Goal: Feedback & Contribution: Leave review/rating

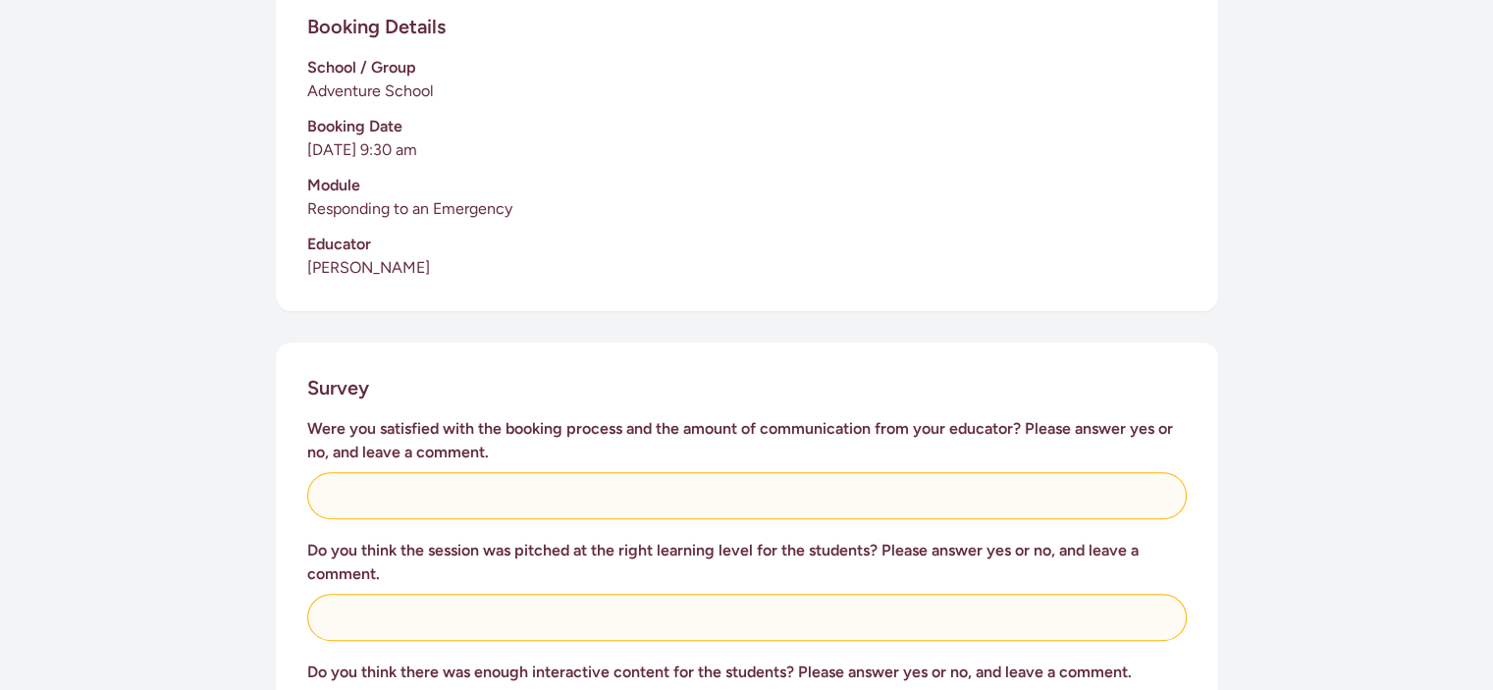
scroll to position [483, 0]
click at [597, 298] on div "This survey is for teachers to provide feedback on the St [PERSON_NAME] in Scho…" at bounding box center [747, 598] width 942 height 1691
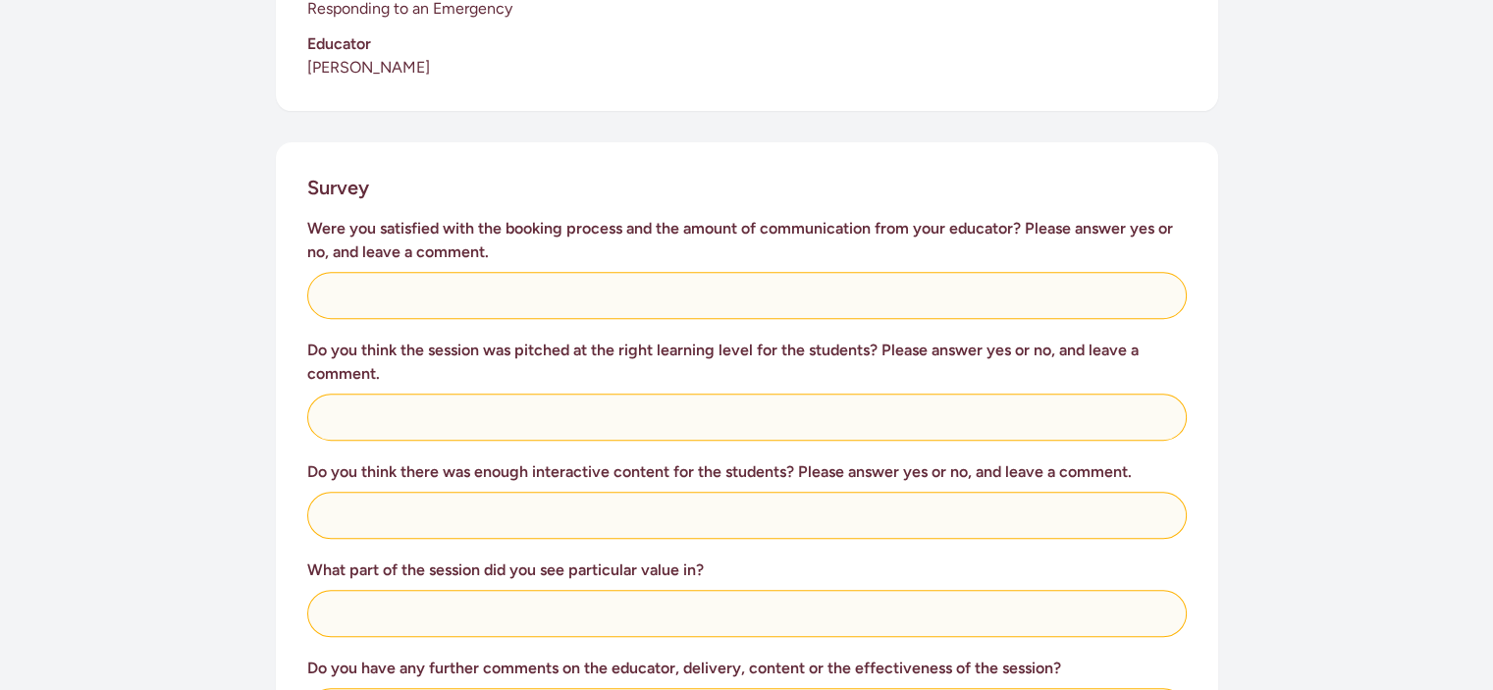
scroll to position [695, 0]
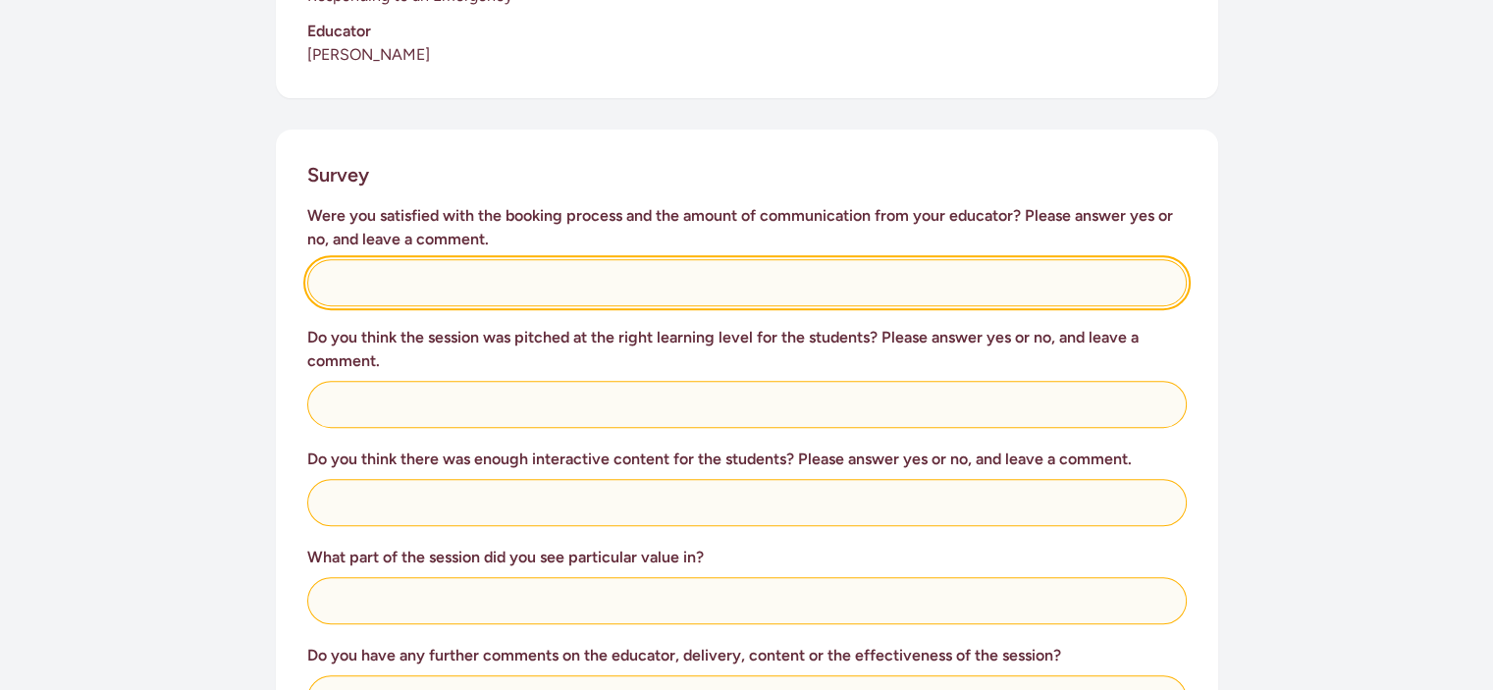
click at [588, 259] on input "text" at bounding box center [746, 282] width 879 height 47
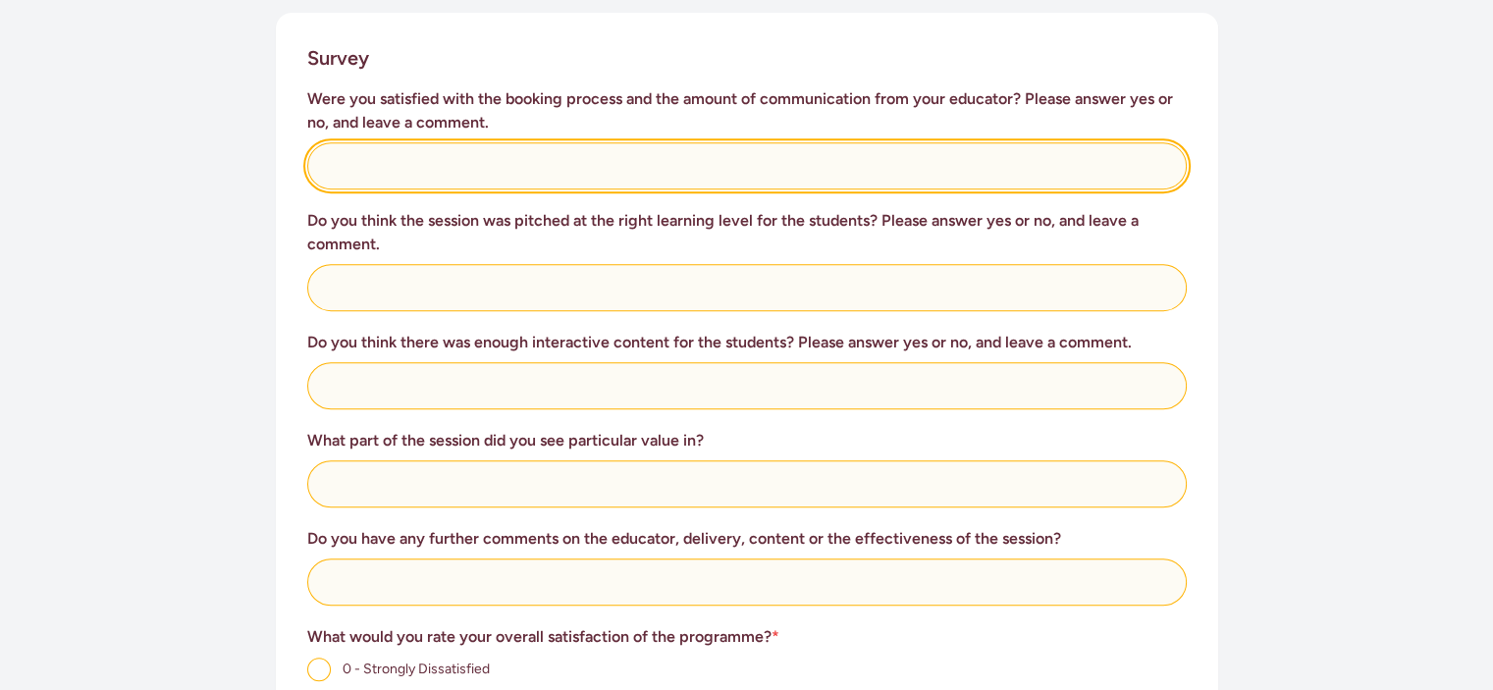
scroll to position [827, 0]
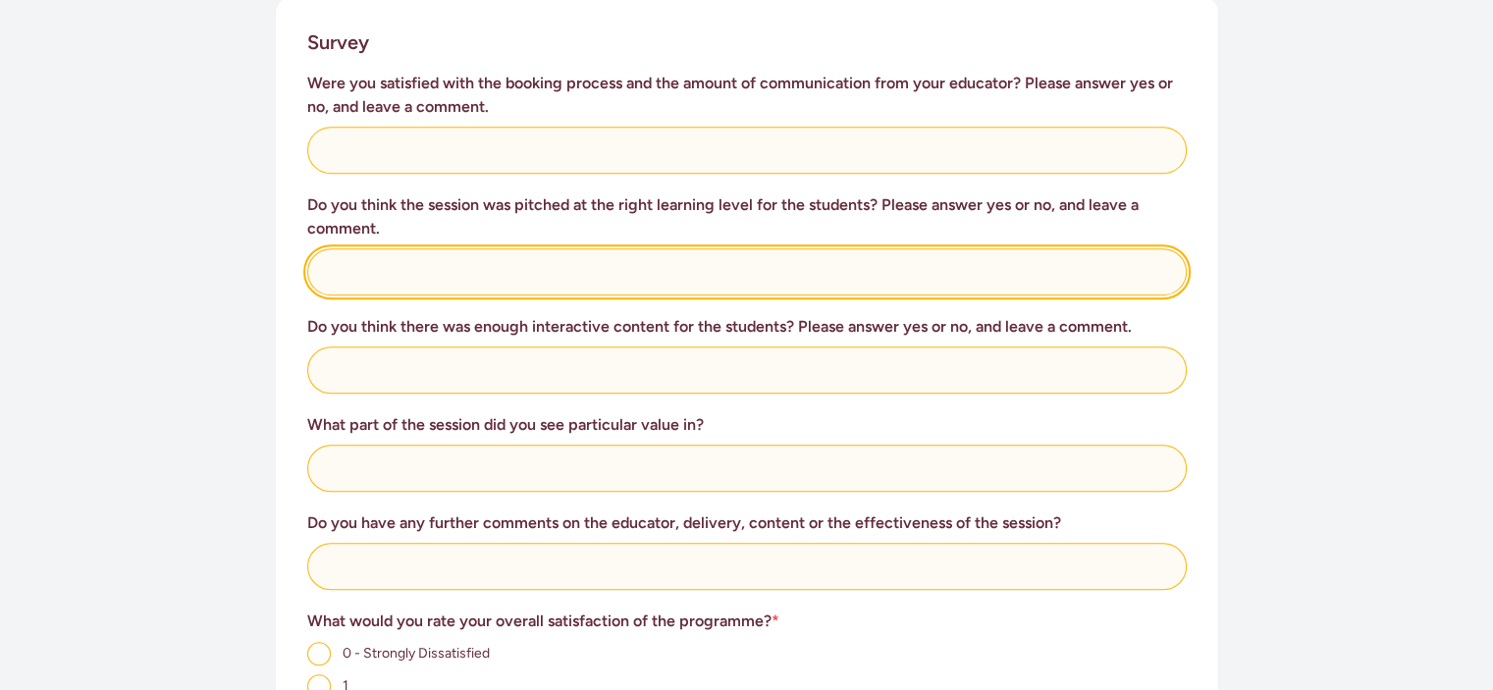
click at [588, 250] on input "text" at bounding box center [746, 271] width 879 height 47
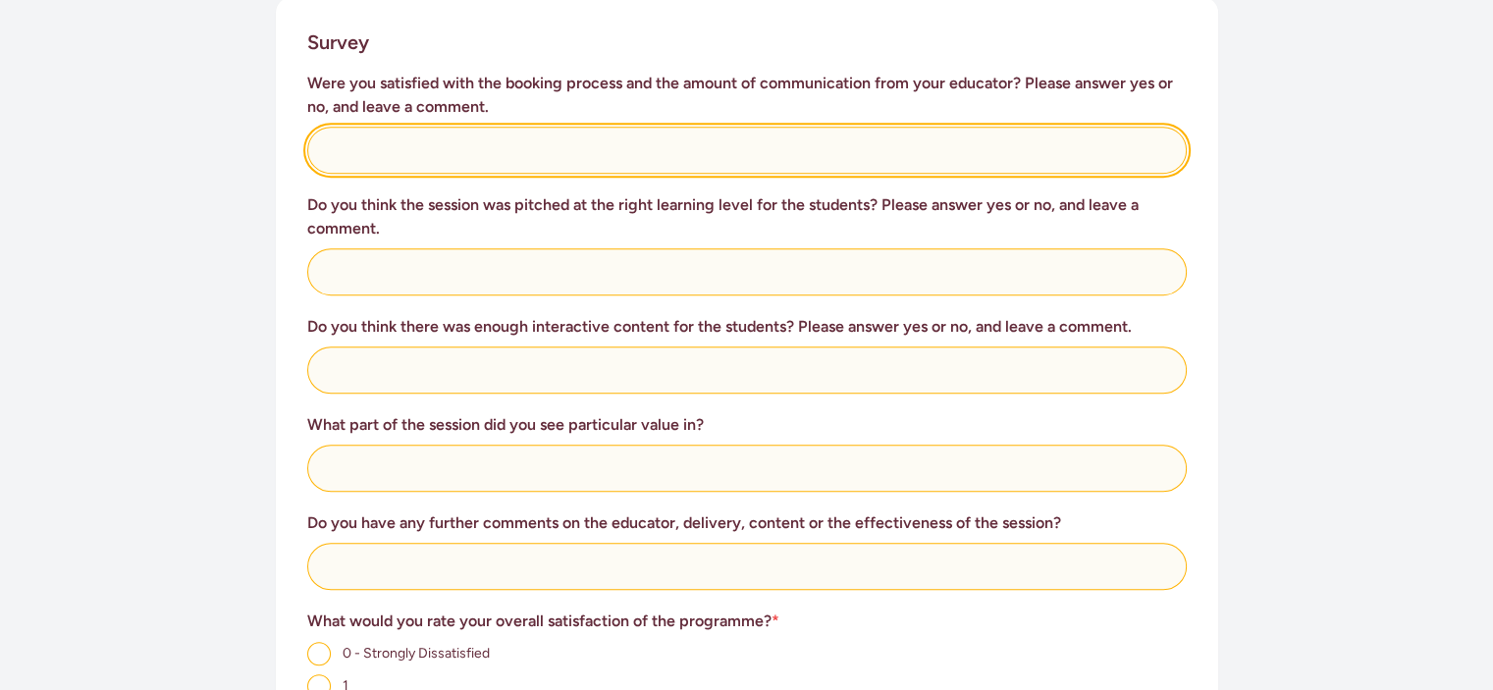
click at [640, 127] on input "text" at bounding box center [746, 150] width 879 height 47
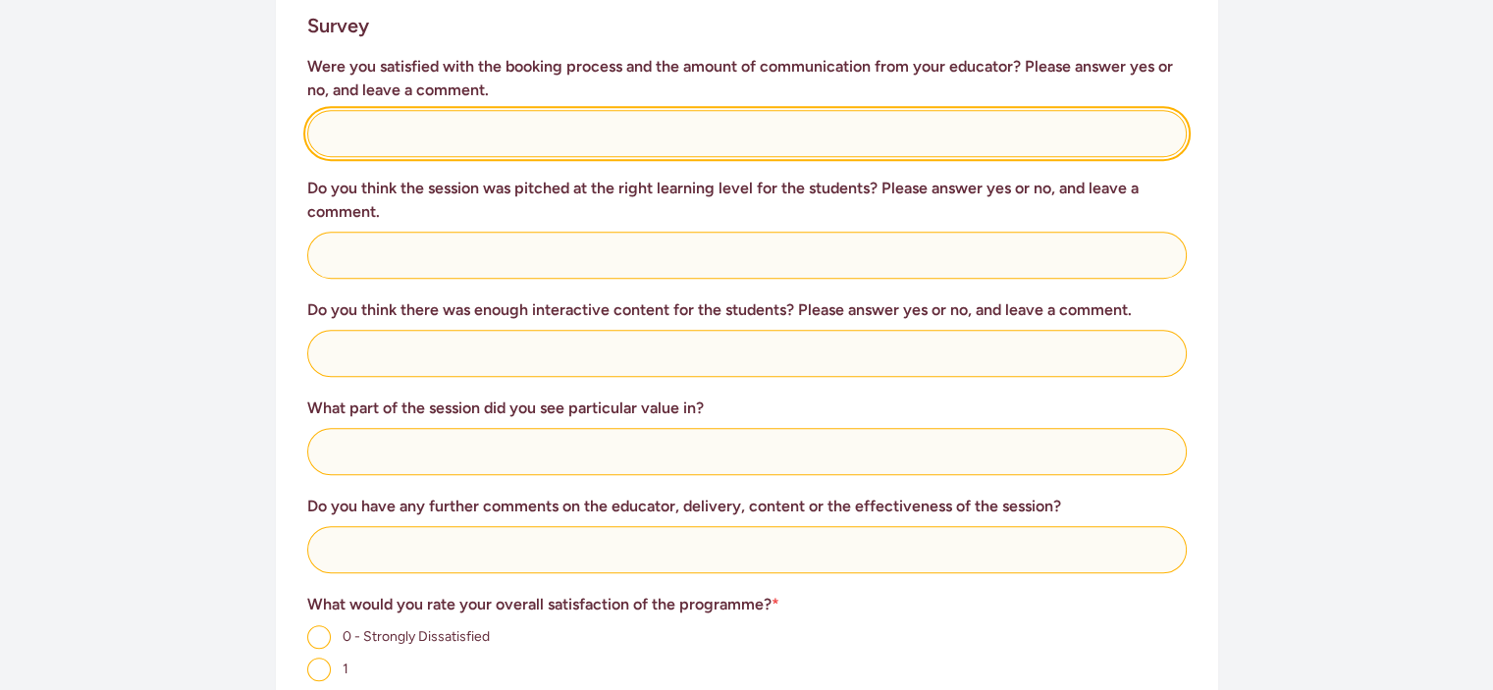
scroll to position [844, 0]
type input "I did not do the booking, but I would imagine it was good."
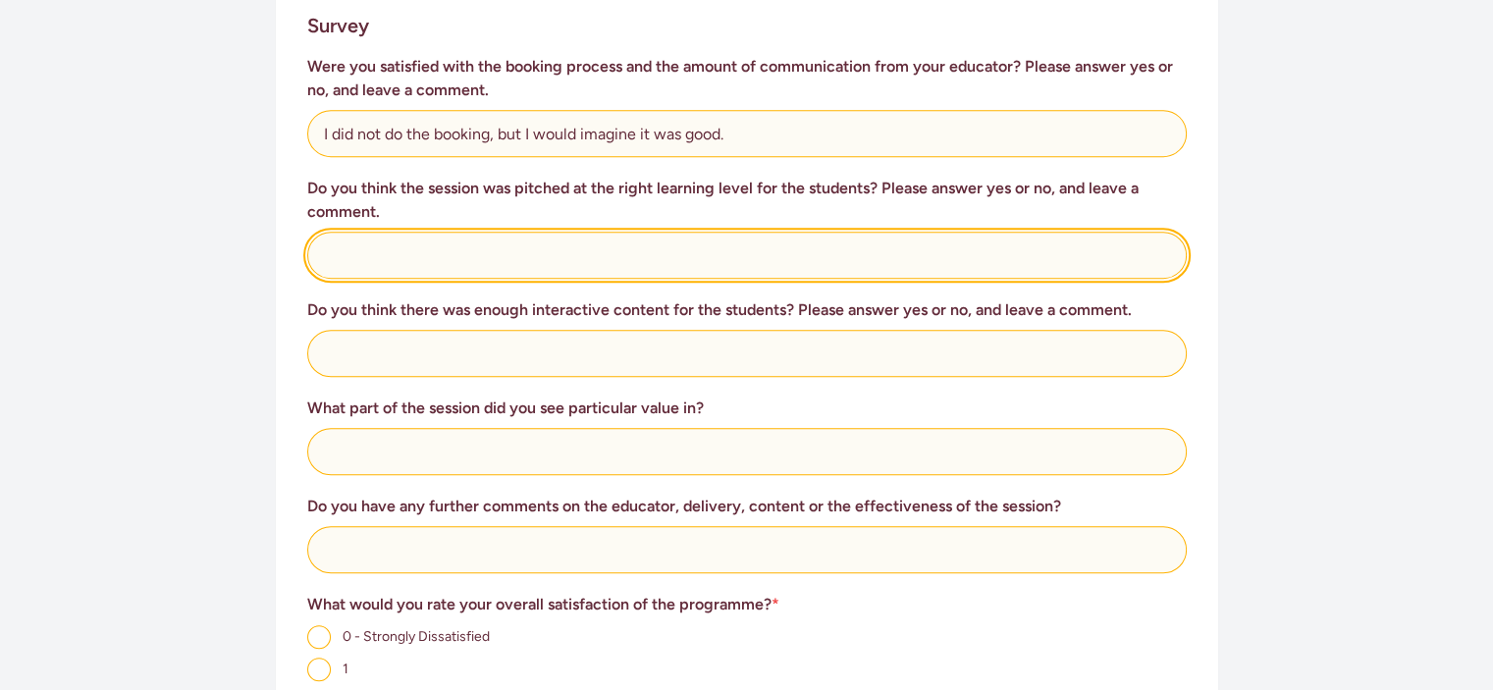
click at [522, 232] on input "text" at bounding box center [746, 255] width 879 height 47
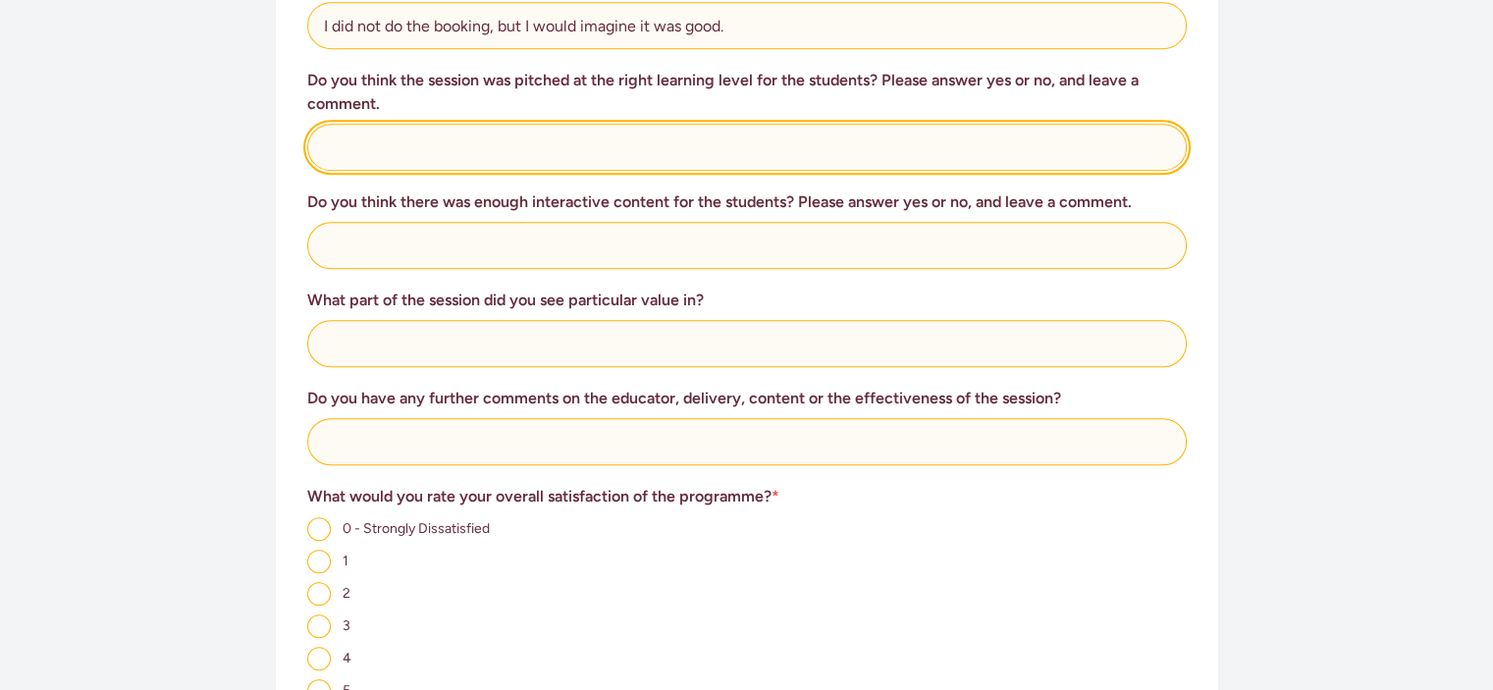
scroll to position [953, 0]
type input "Yes, perfect level"
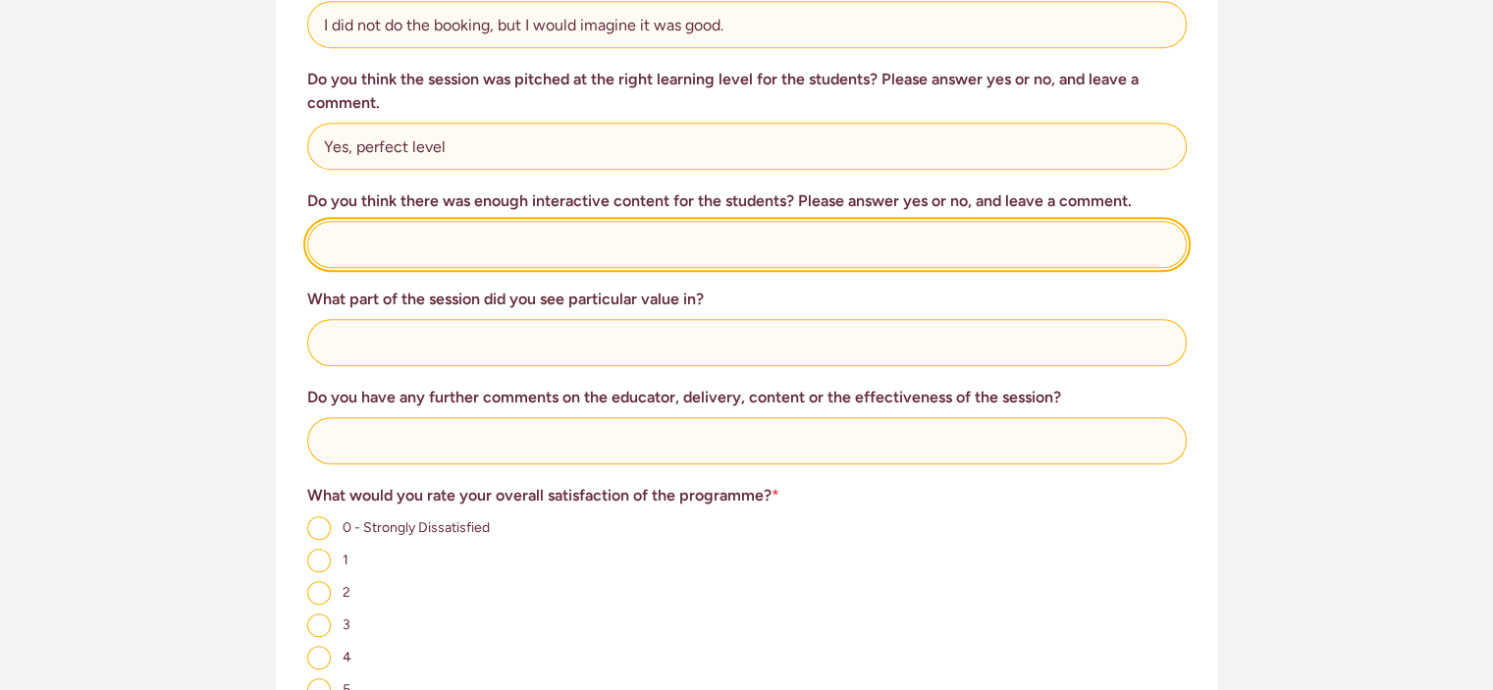
click at [485, 223] on input "text" at bounding box center [746, 244] width 879 height 47
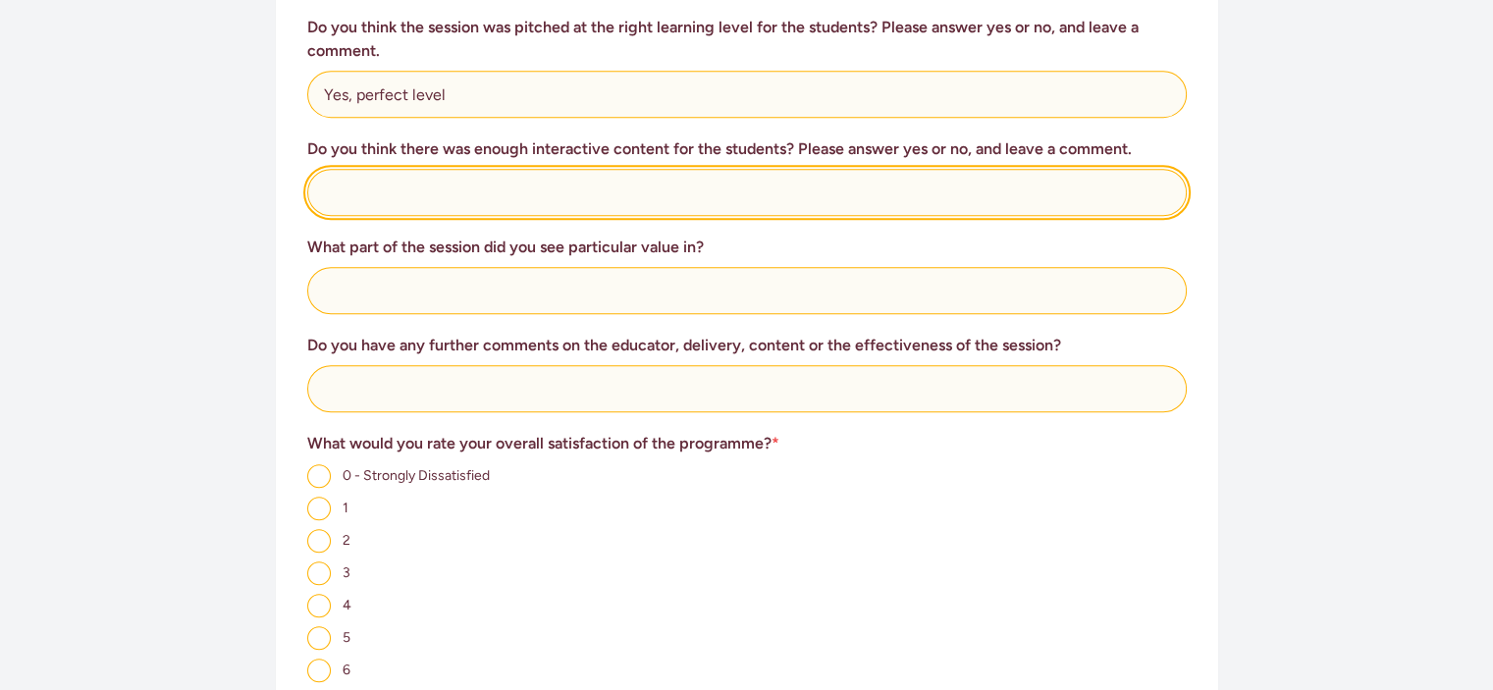
scroll to position [1044, 0]
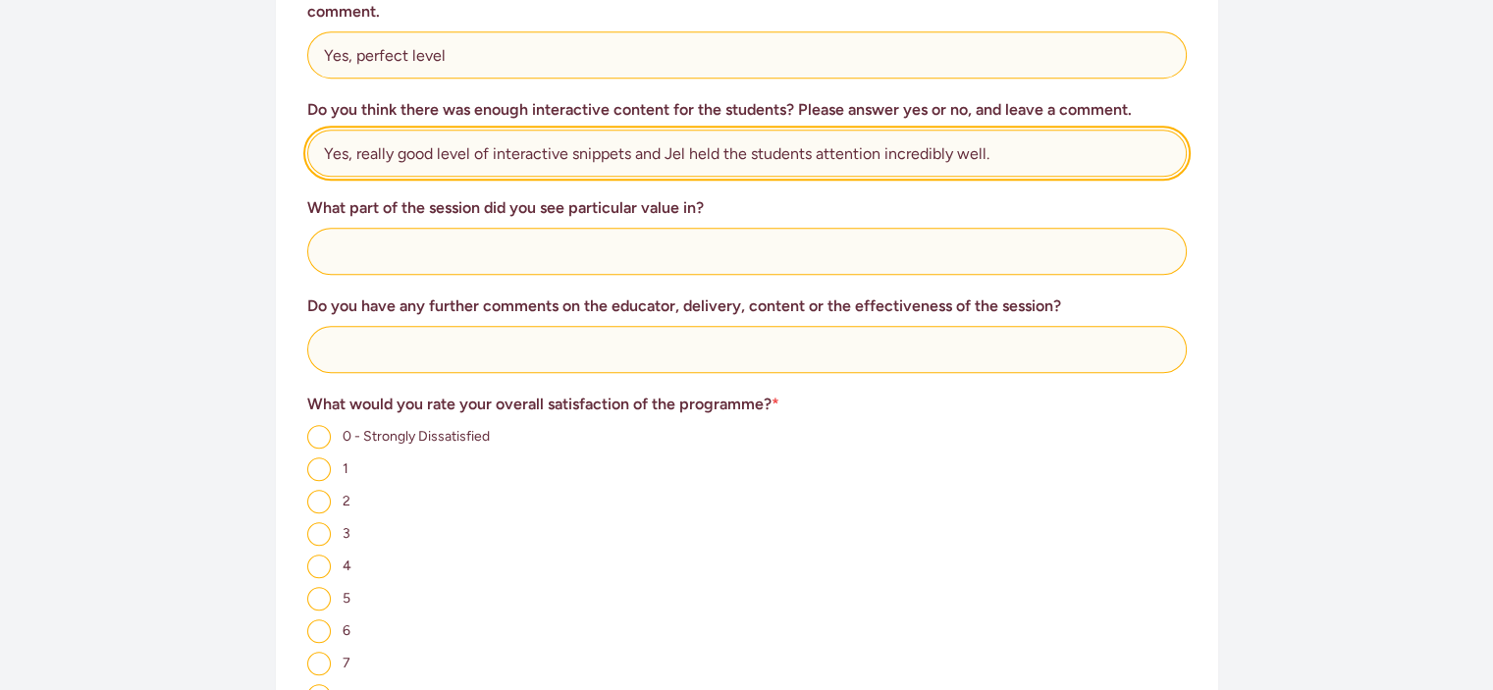
type input "Yes, really good level of interactive snippets and Jel held the students attent…"
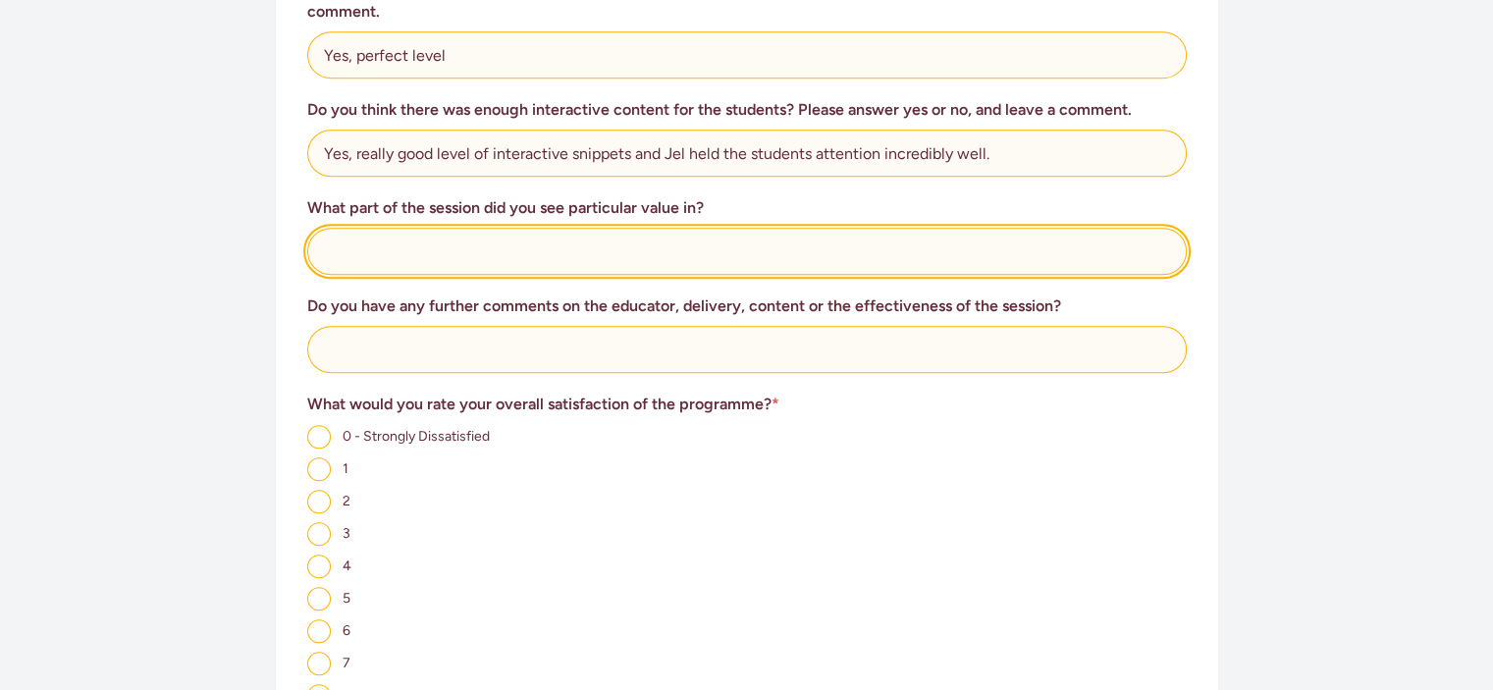
click at [601, 228] on input "text" at bounding box center [746, 251] width 879 height 47
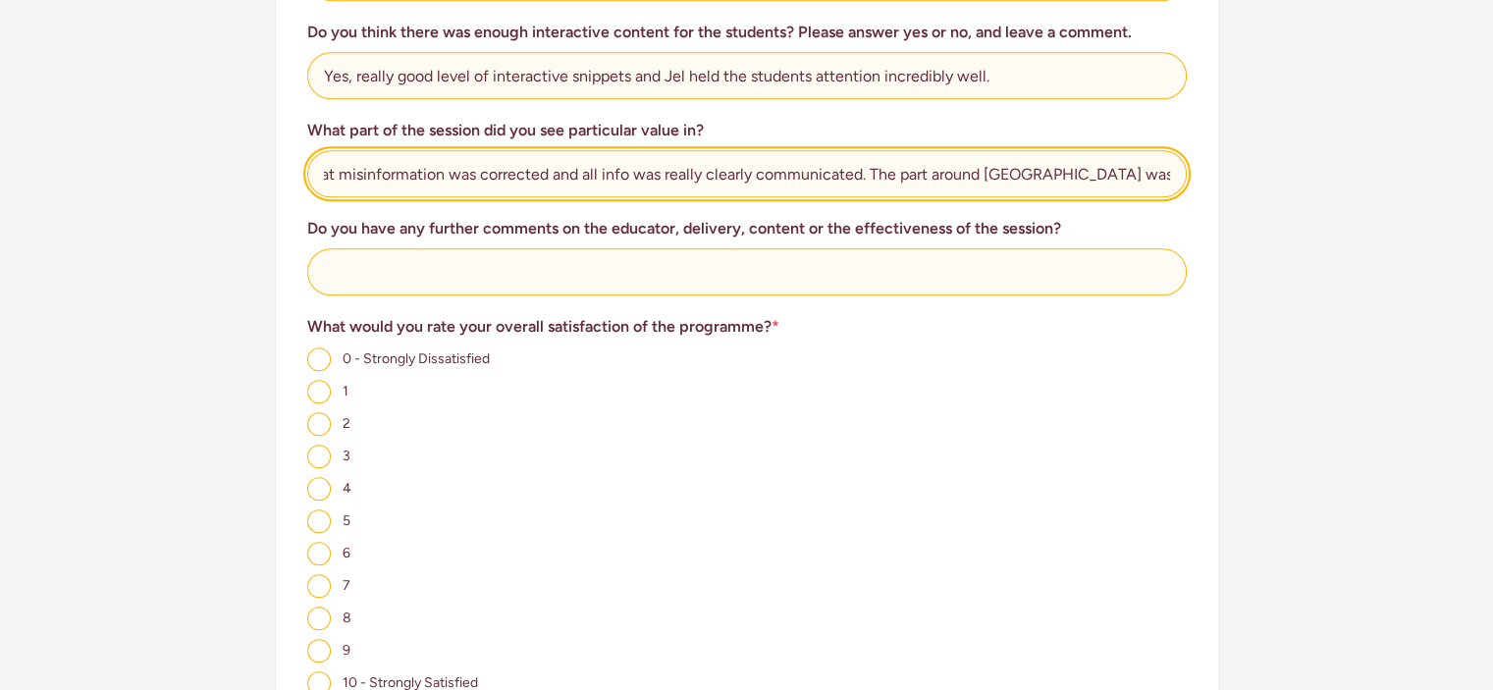
scroll to position [0, 187]
type input "All, really liked the way that misinformation was corrected and all info was re…"
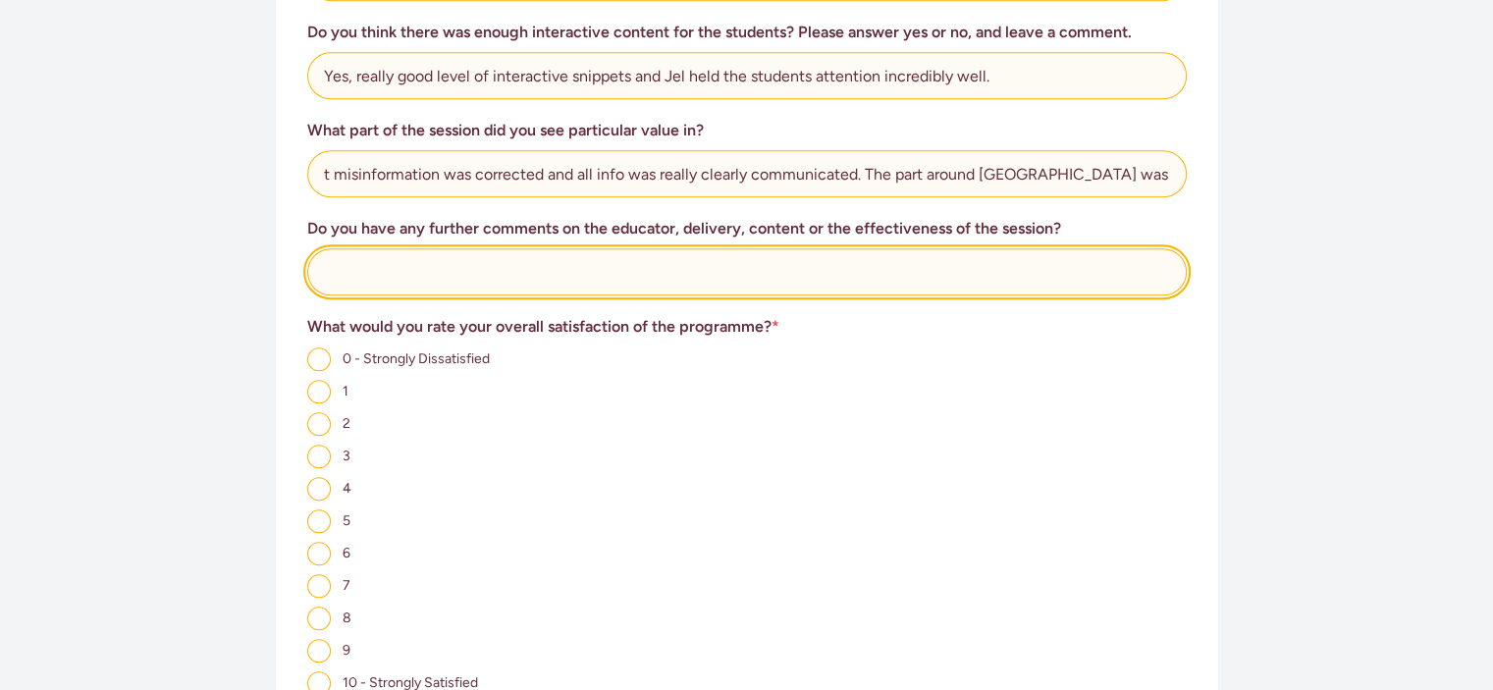
scroll to position [0, 0]
click at [601, 248] on input "text" at bounding box center [746, 271] width 879 height 47
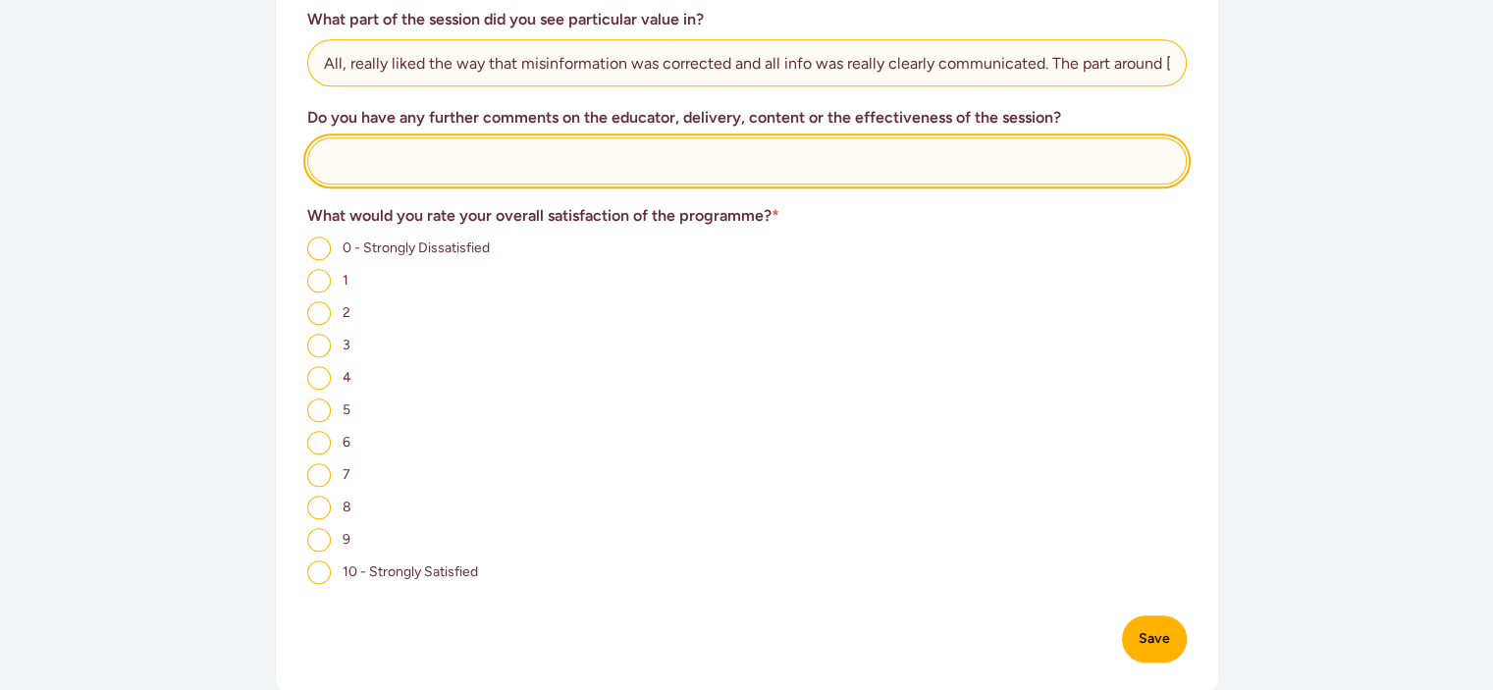
scroll to position [1258, 0]
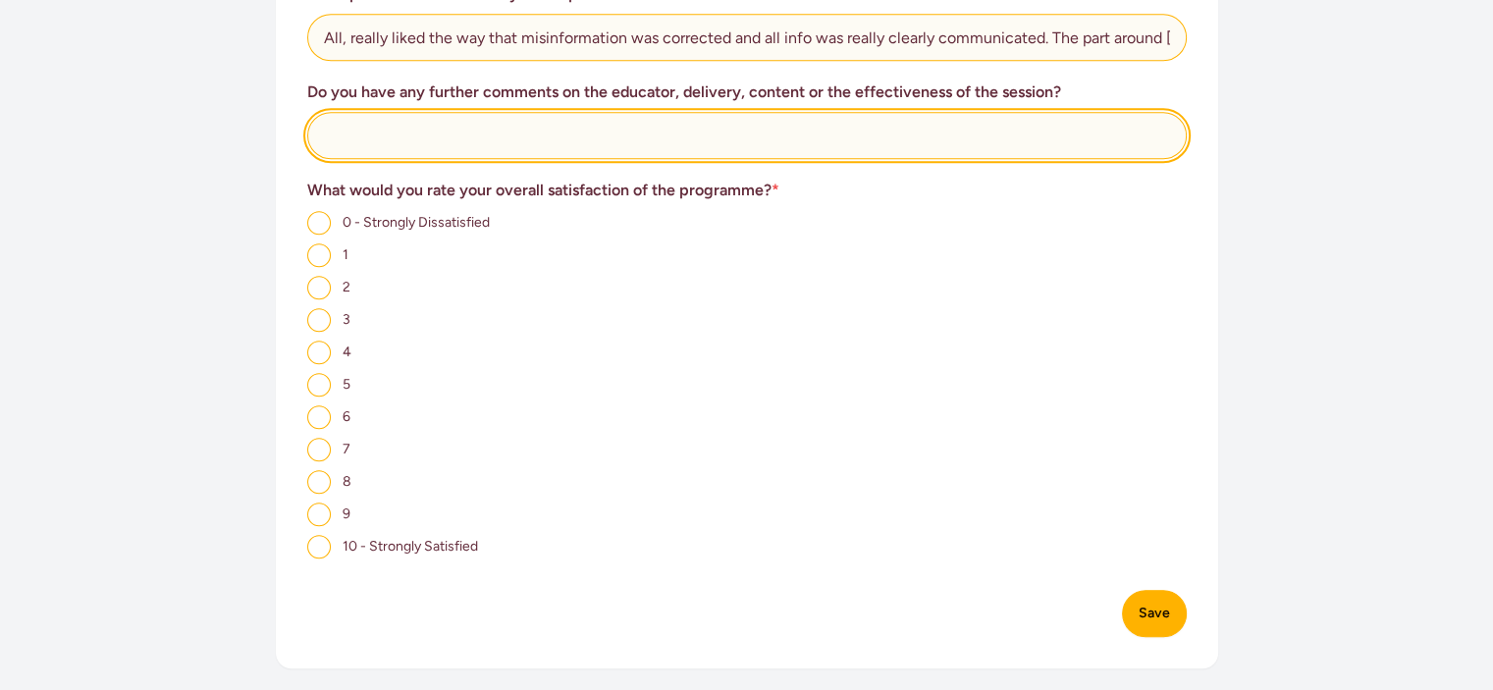
type input "W"
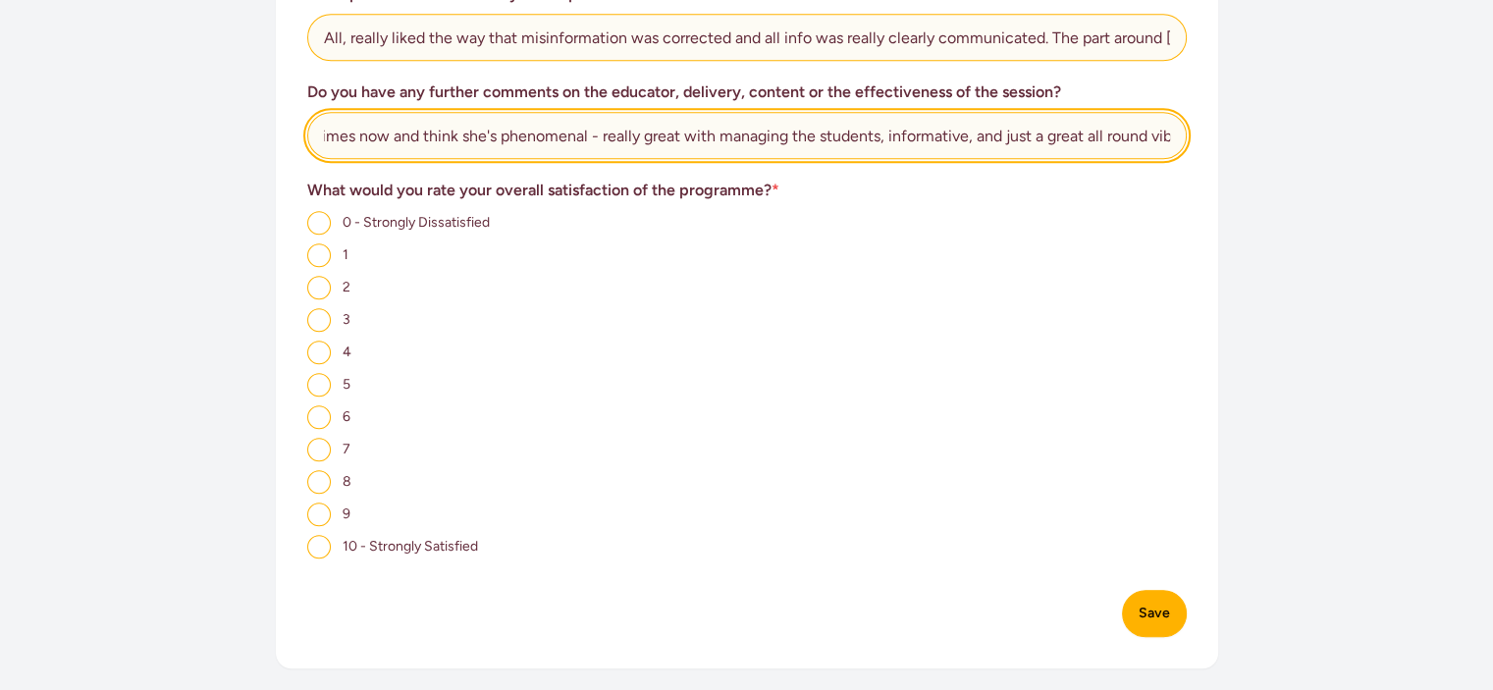
scroll to position [0, 231]
type input "I have seen Jel in action a few times now and think she's phenomenal - really g…"
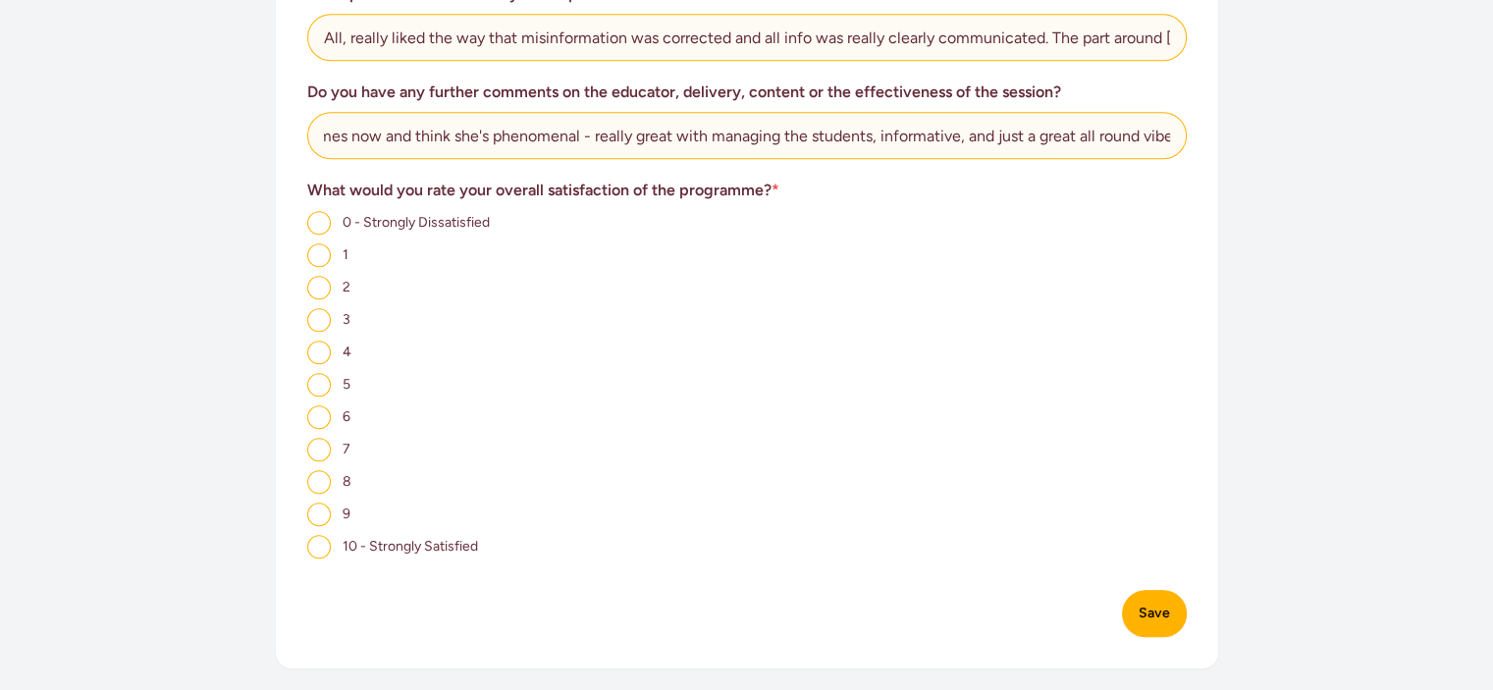
scroll to position [0, 0]
click at [316, 541] on input "10 - Strongly Satisfied" at bounding box center [319, 547] width 24 height 24
radio input "true"
click at [1135, 606] on button "Save" at bounding box center [1154, 613] width 65 height 47
